Goal: Transaction & Acquisition: Purchase product/service

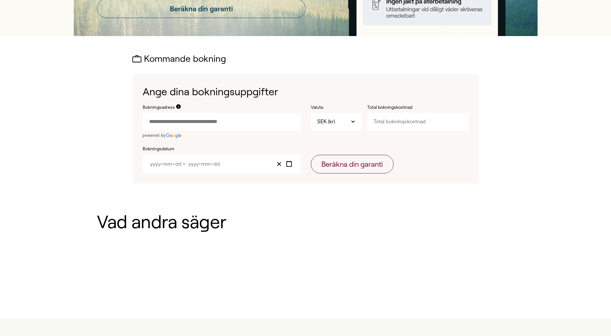
scroll to position [161, 0]
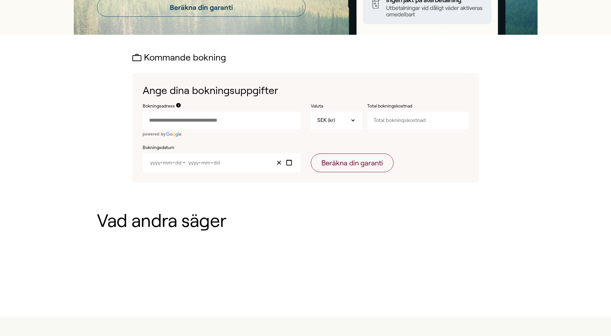
click at [220, 123] on input "Bokningsadress" at bounding box center [222, 120] width 158 height 17
click at [149, 128] on input "Bokningsadress" at bounding box center [222, 120] width 158 height 17
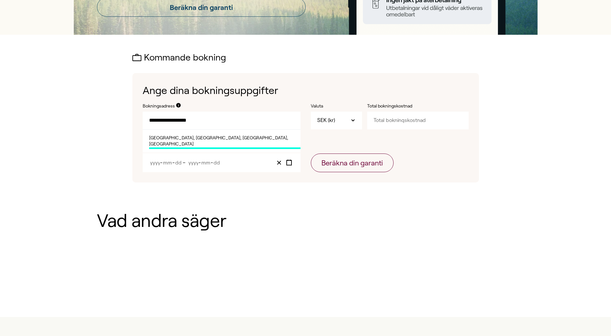
click at [208, 138] on span "[GEOGRAPHIC_DATA], [GEOGRAPHIC_DATA], [GEOGRAPHIC_DATA], [GEOGRAPHIC_DATA]" at bounding box center [224, 142] width 151 height 14
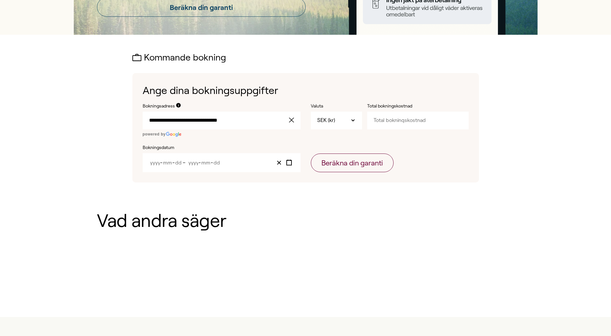
type input "**********"
click at [155, 164] on input "Year" at bounding box center [155, 162] width 11 height 5
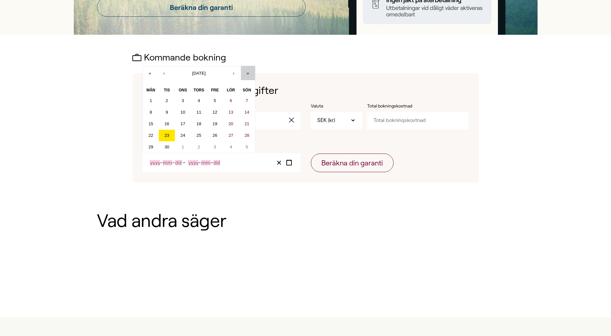
click at [244, 75] on button "»" at bounding box center [248, 73] width 14 height 14
click at [235, 73] on button "›" at bounding box center [234, 73] width 14 height 14
drag, startPoint x: 235, startPoint y: 73, endPoint x: 230, endPoint y: 75, distance: 5.6
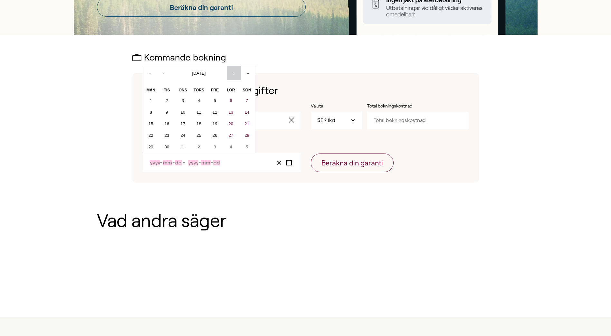
click at [235, 73] on button "›" at bounding box center [234, 73] width 14 height 14
click at [164, 70] on button "‹" at bounding box center [164, 73] width 14 height 14
click at [149, 70] on button "«" at bounding box center [150, 73] width 14 height 14
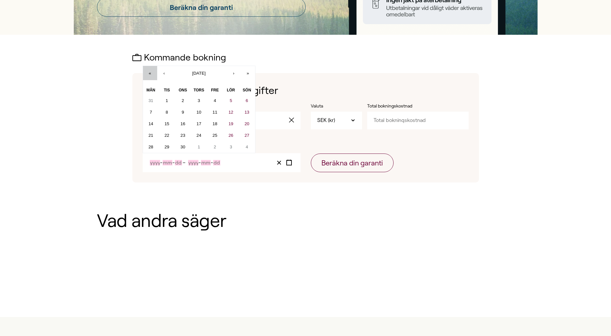
click at [149, 70] on button "«" at bounding box center [150, 73] width 14 height 14
click at [234, 72] on button "›" at bounding box center [234, 73] width 14 height 14
click at [216, 100] on button "5" at bounding box center [215, 101] width 16 height 12
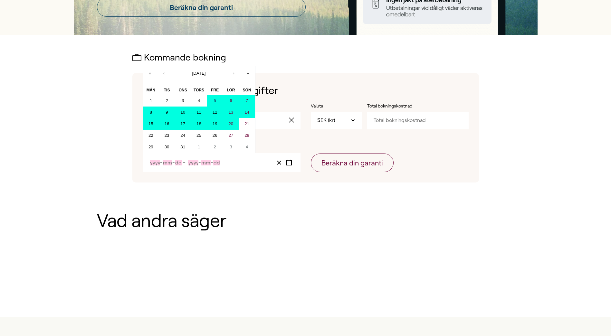
click at [229, 123] on abbr "20" at bounding box center [230, 123] width 5 height 5
type input "2025"
type input "12"
type input "5"
type input "2025"
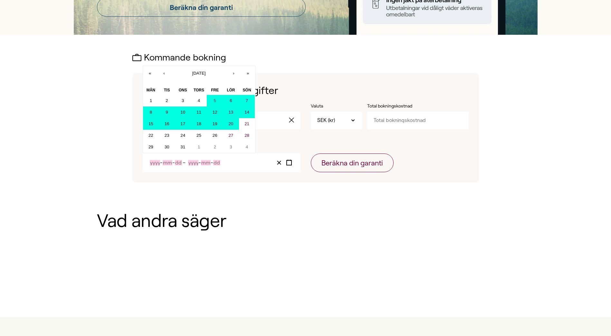
type input "12"
type input "20"
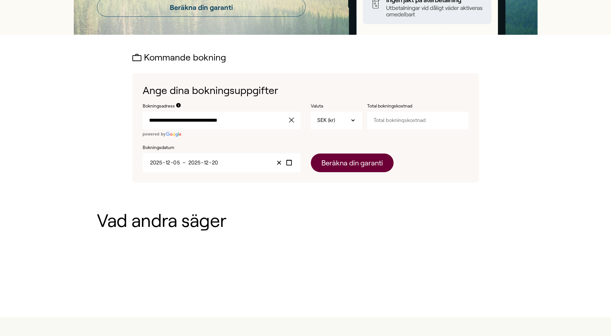
click at [349, 165] on button "Beräkna din garanti" at bounding box center [352, 163] width 83 height 19
click at [423, 120] on input "Total bokningskostnad" at bounding box center [417, 120] width 101 height 17
click at [427, 120] on input "Total bokningskostnad" at bounding box center [417, 120] width 101 height 17
type input "2"
type input "37000"
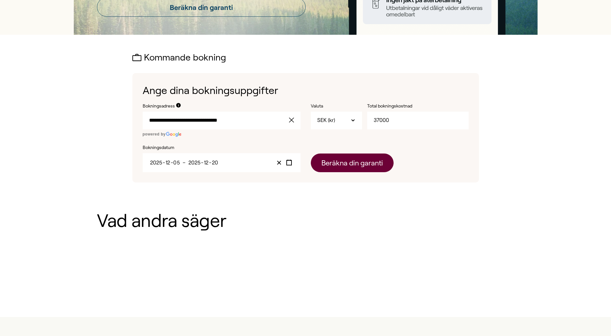
click at [345, 164] on button "Beräkna din garanti" at bounding box center [352, 163] width 83 height 19
